Goal: Task Accomplishment & Management: Manage account settings

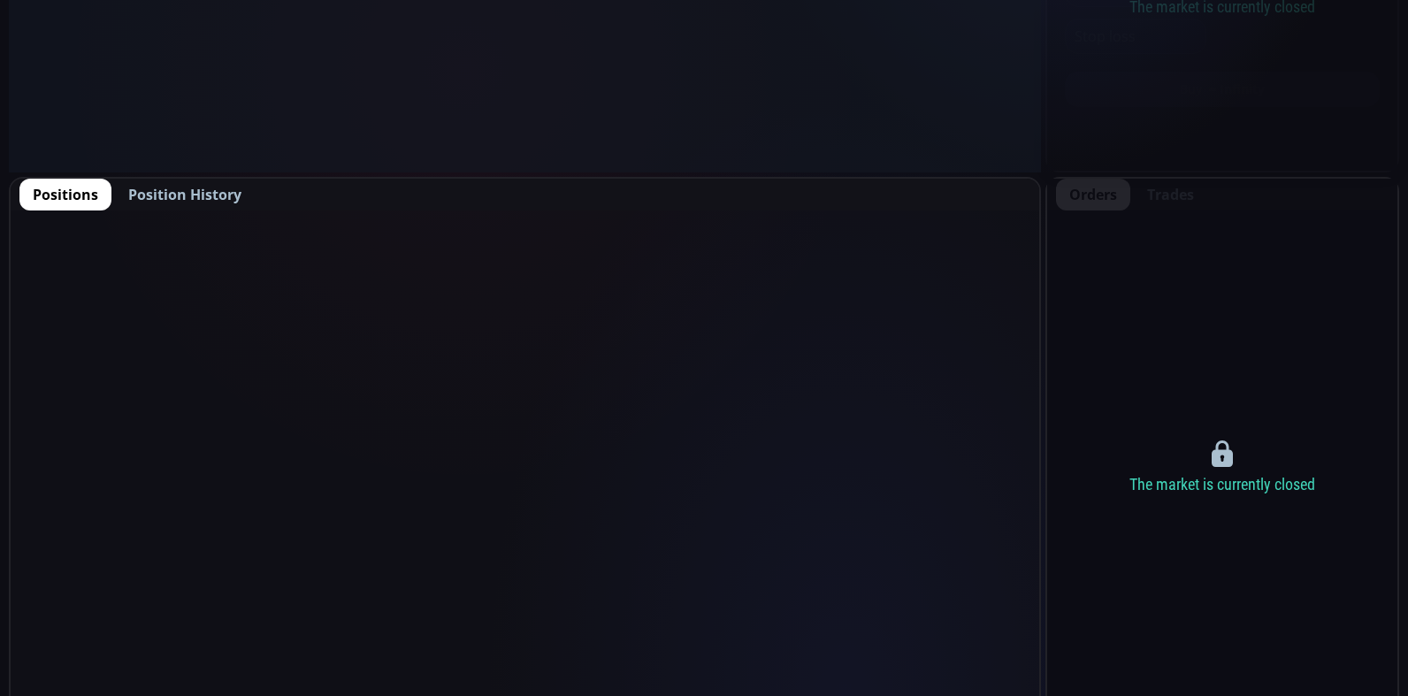
scroll to position [744, 0]
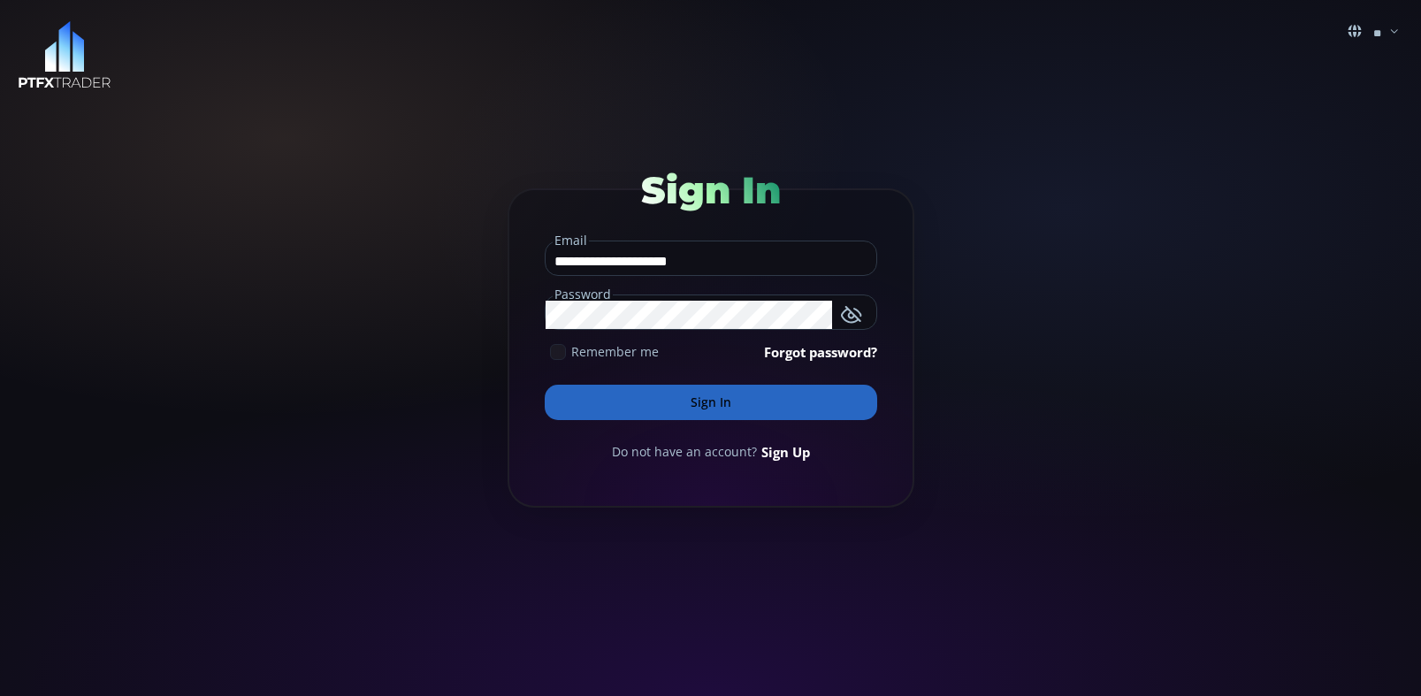
click at [705, 406] on button "Sign In" at bounding box center [711, 402] width 332 height 35
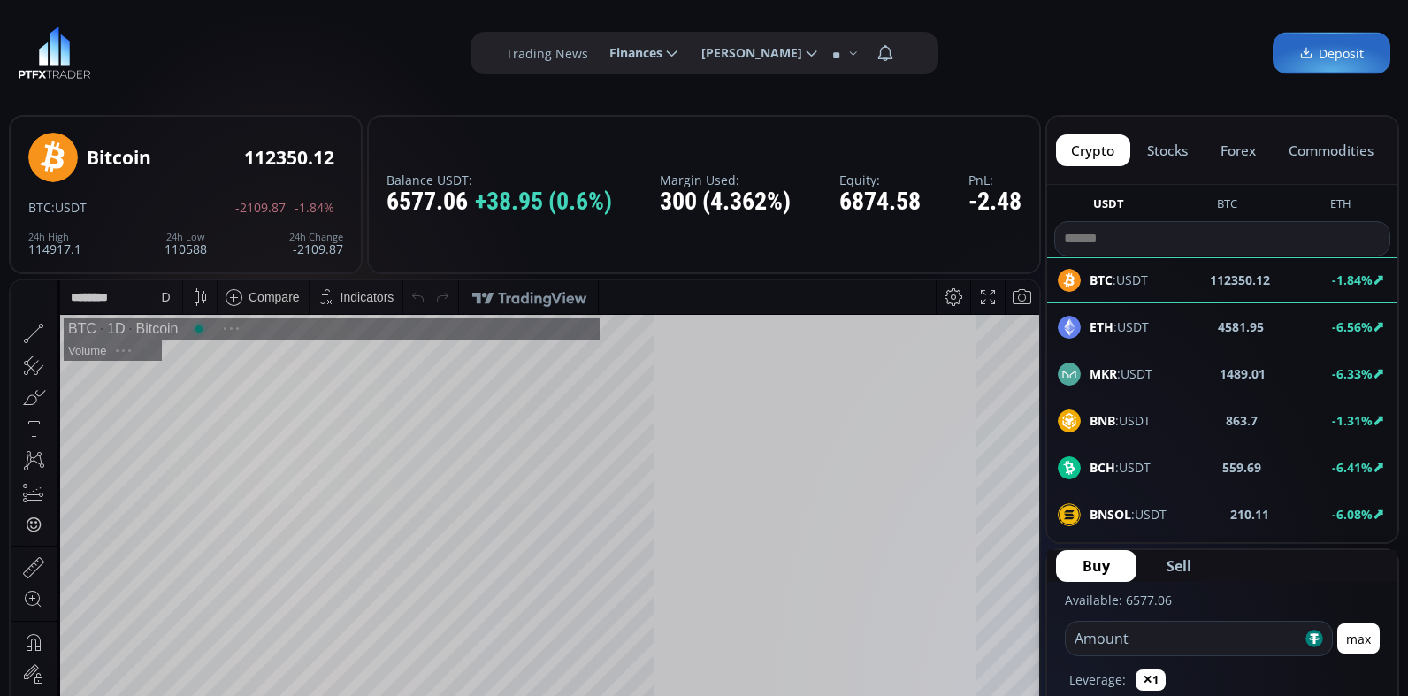
scroll to position [246, 0]
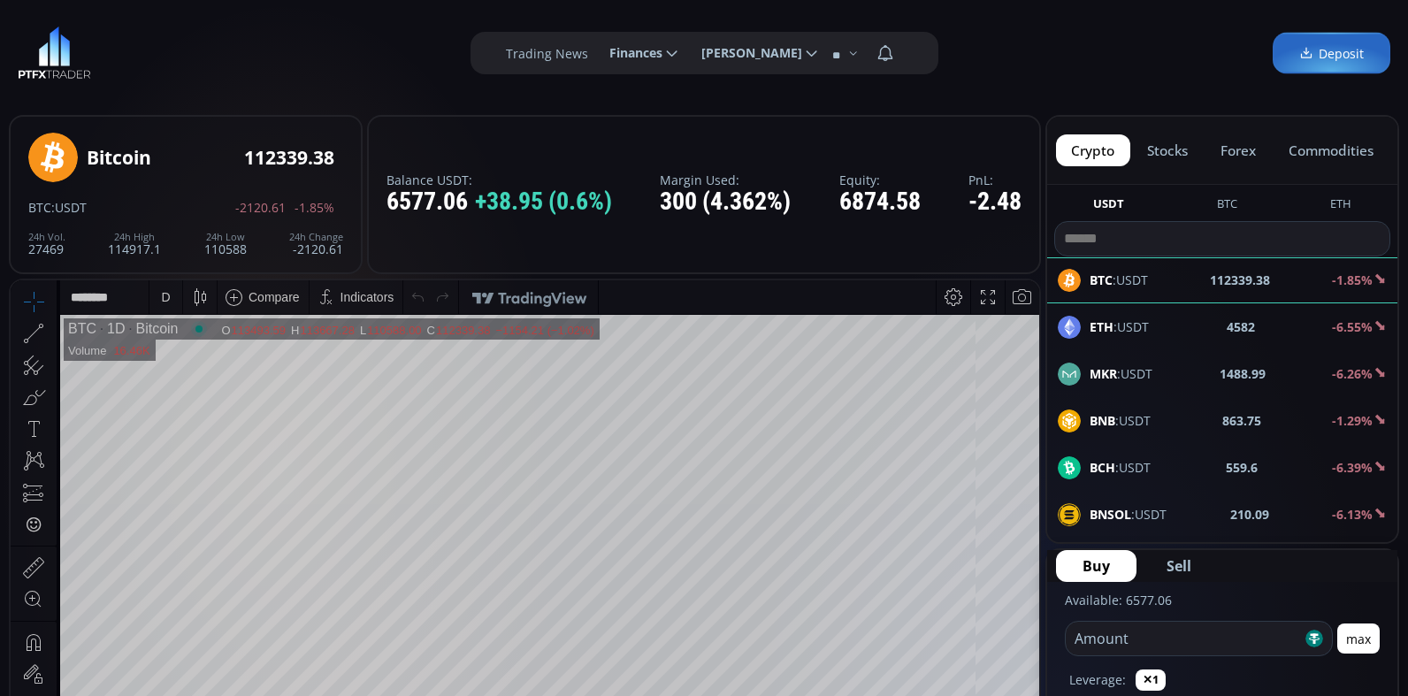
click at [172, 304] on div "D" at bounding box center [165, 297] width 15 height 34
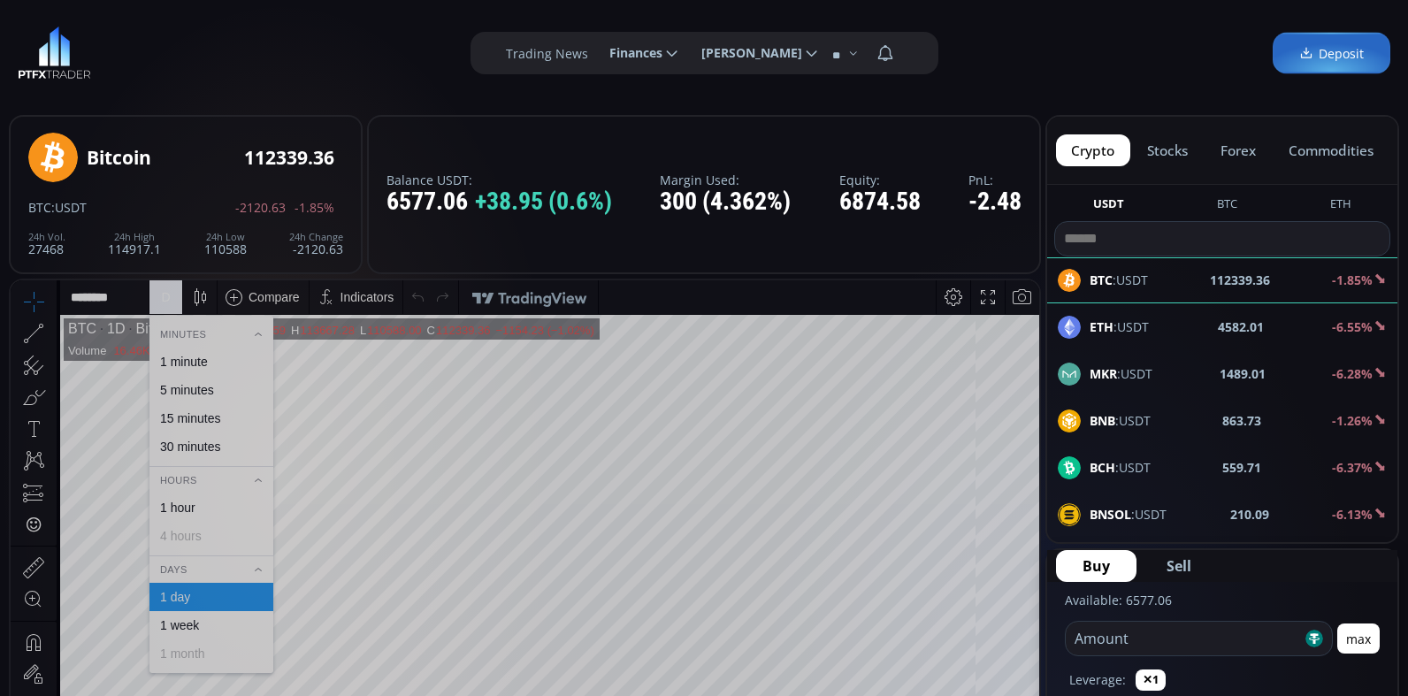
click at [180, 367] on div "1 minute" at bounding box center [184, 362] width 48 height 14
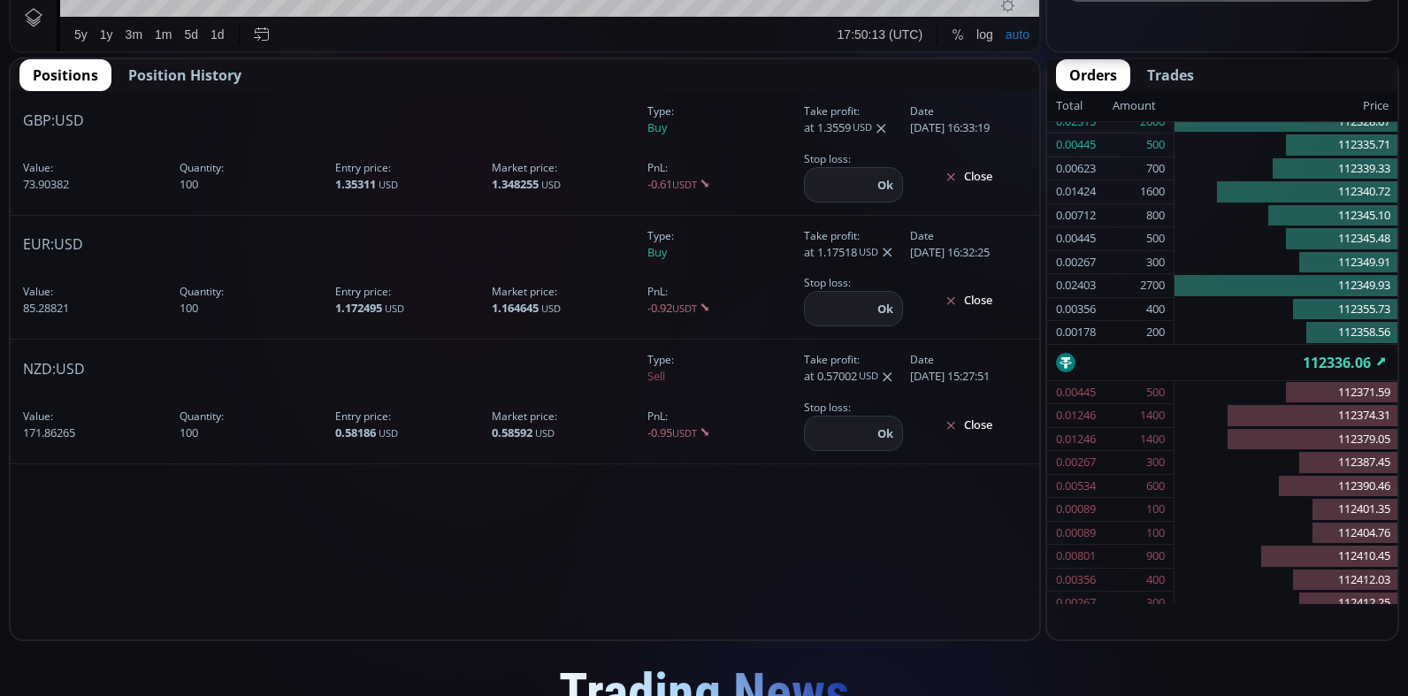
scroll to position [769, 0]
